Goal: Task Accomplishment & Management: Use online tool/utility

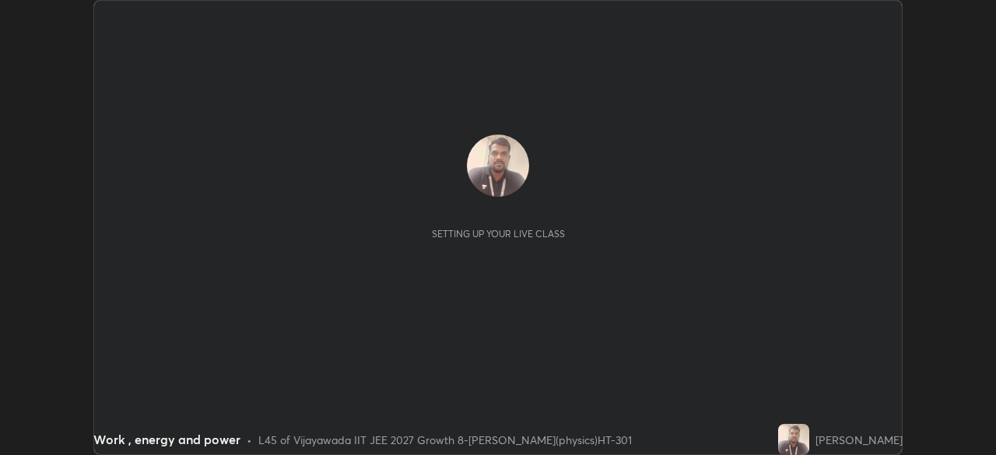
scroll to position [455, 996]
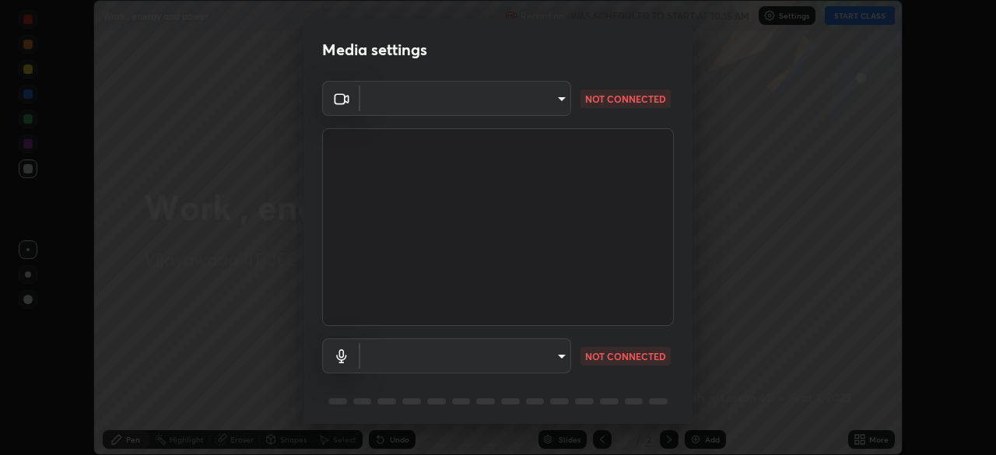
type input "f2f4c46b7381f2a8385fc49892cc2bbd6249a11405e55214713ac641d9d903e6"
type input "communications"
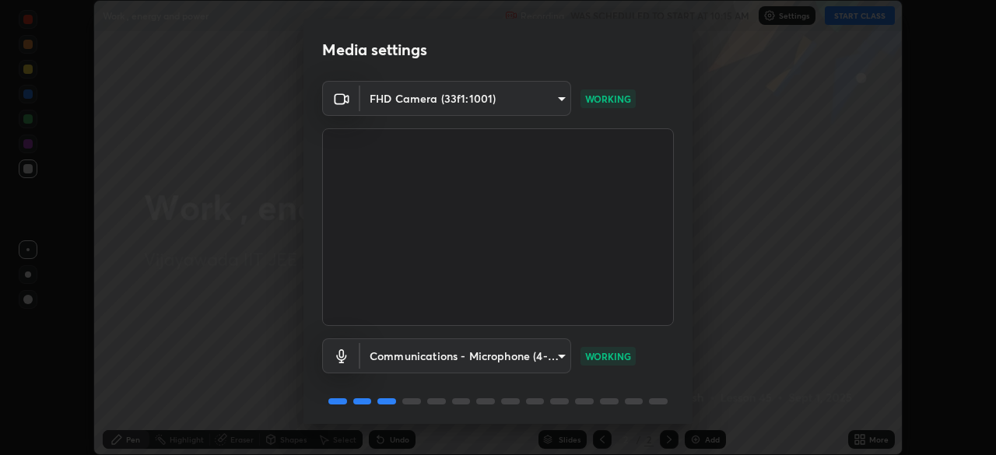
scroll to position [55, 0]
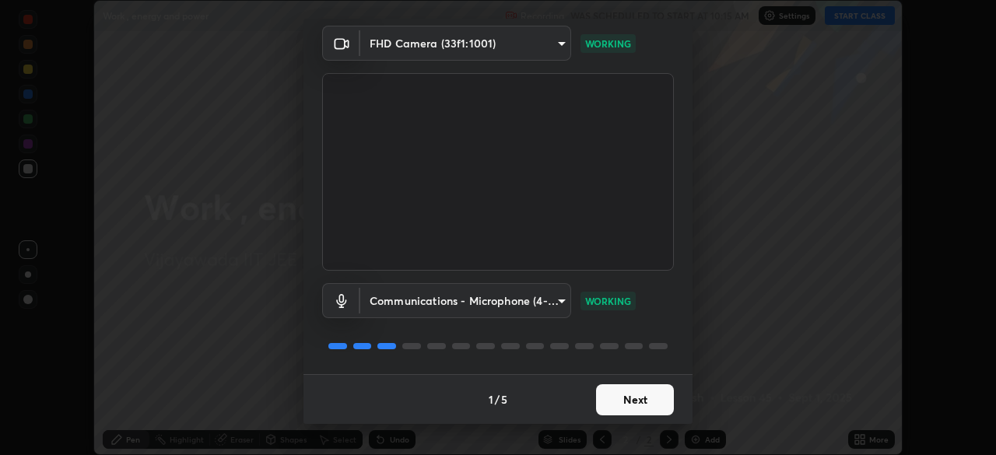
click at [629, 394] on button "Next" at bounding box center [635, 399] width 78 height 31
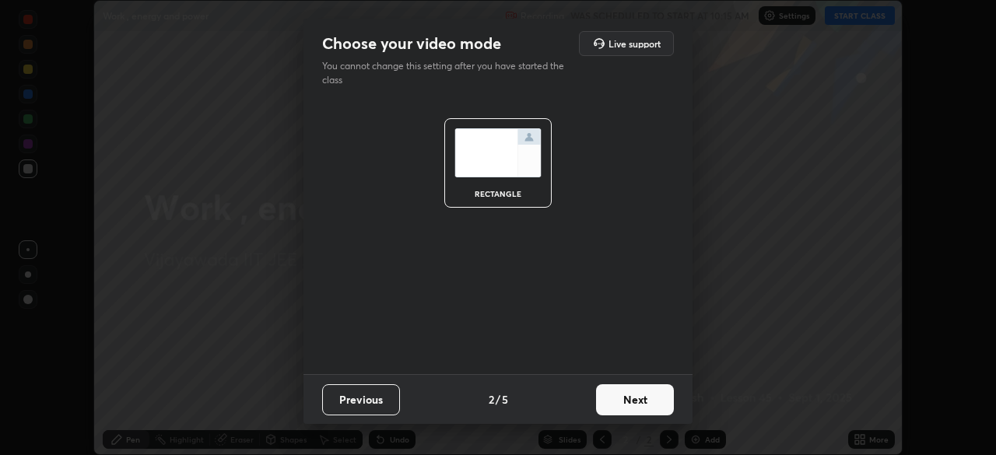
scroll to position [0, 0]
click at [642, 398] on button "Next" at bounding box center [635, 399] width 78 height 31
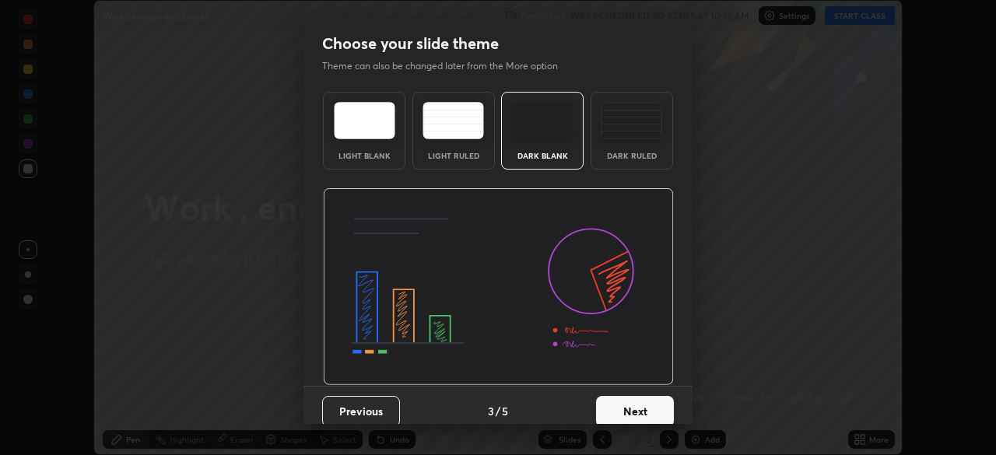
click at [650, 405] on button "Next" at bounding box center [635, 411] width 78 height 31
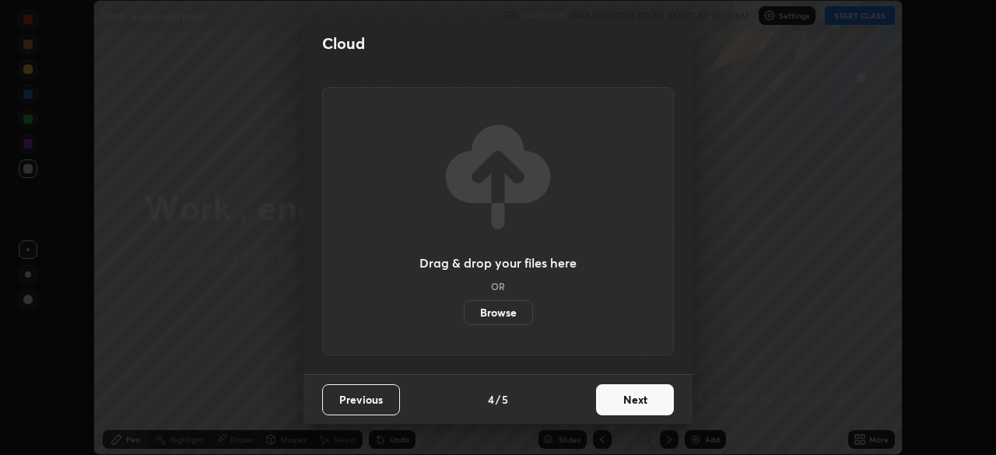
click at [648, 397] on button "Next" at bounding box center [635, 399] width 78 height 31
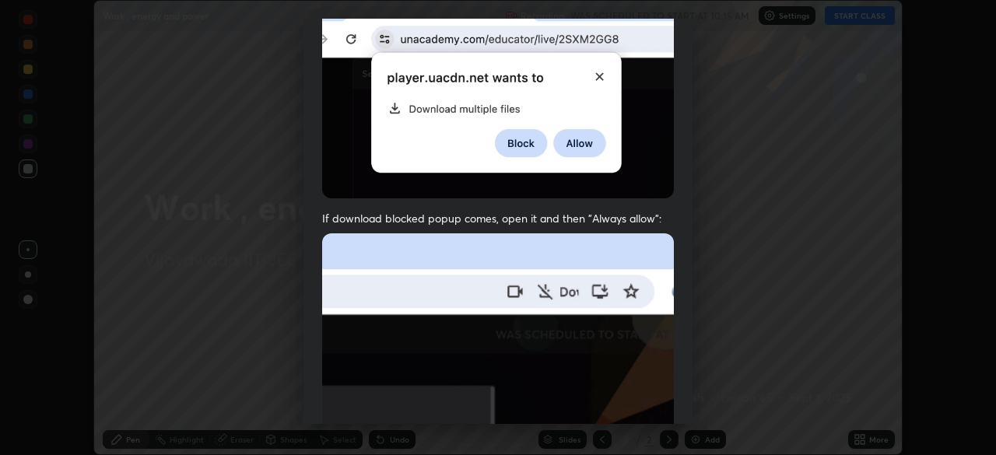
scroll to position [373, 0]
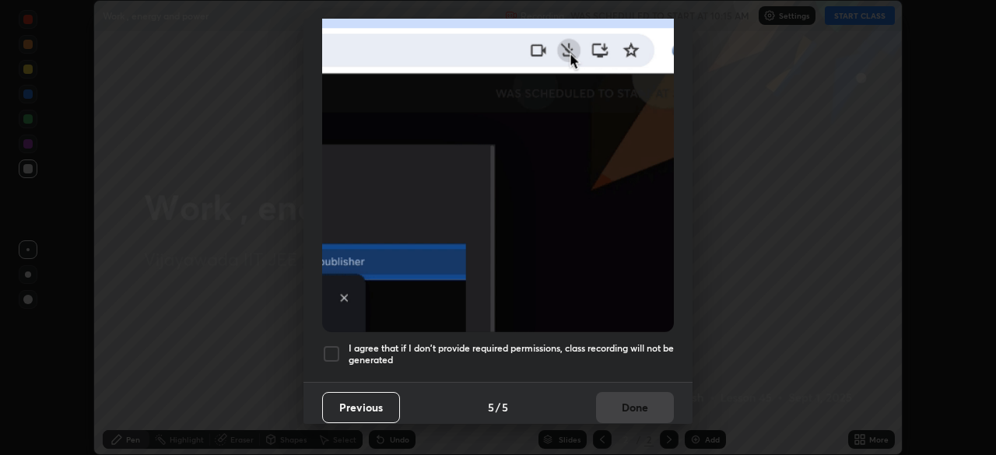
click at [324, 352] on div at bounding box center [331, 354] width 19 height 19
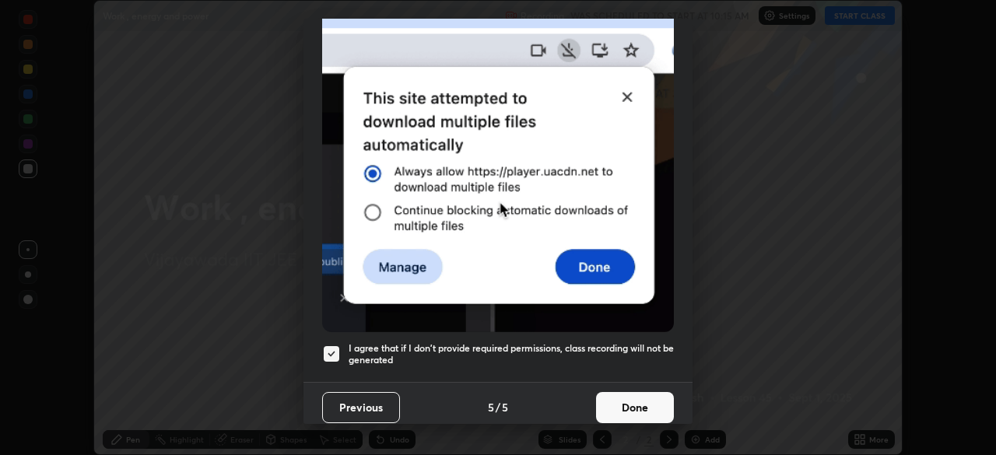
click at [635, 410] on button "Done" at bounding box center [635, 407] width 78 height 31
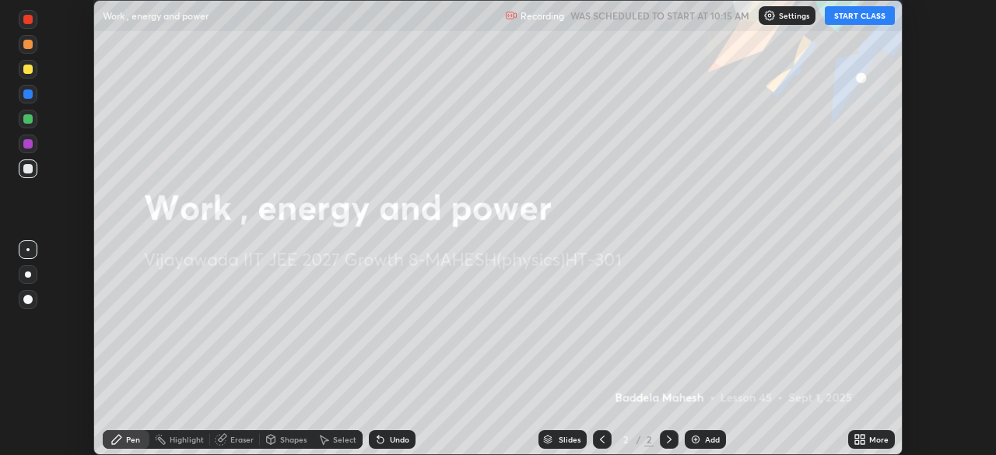
click at [856, 12] on button "START CLASS" at bounding box center [860, 15] width 70 height 19
